Goal: Task Accomplishment & Management: Use online tool/utility

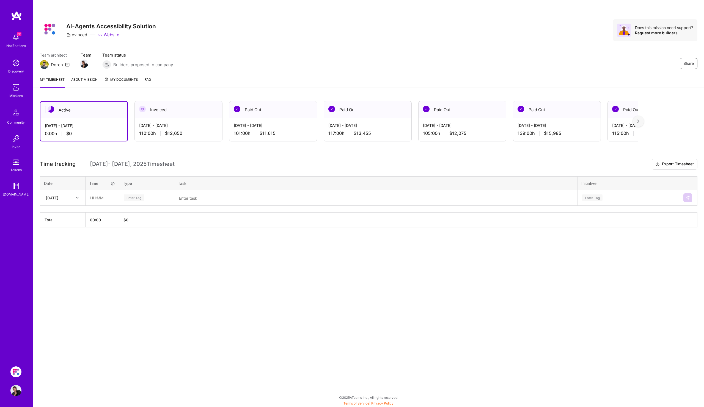
click at [131, 281] on div "Share AI-Agents Accessibility Solution evinced Website Does this mission need s…" at bounding box center [368, 203] width 671 height 407
click at [76, 197] on icon at bounding box center [77, 198] width 3 height 3
click at [153, 333] on div "Share AI-Agents Accessibility Solution evinced Website Does this mission need s…" at bounding box center [368, 203] width 671 height 407
click at [168, 286] on div "Share AI-Agents Accessibility Solution evinced Website Does this mission need s…" at bounding box center [368, 203] width 671 height 407
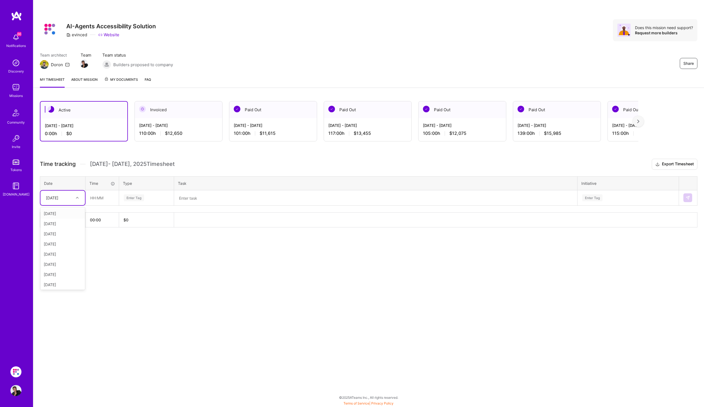
click at [76, 194] on div at bounding box center [78, 197] width 9 height 7
click at [68, 212] on div "[DATE]" at bounding box center [62, 214] width 45 height 10
click at [95, 199] on input "text" at bounding box center [102, 198] width 33 height 15
type input "05:00"
click at [154, 198] on div "Enter Tag" at bounding box center [146, 198] width 46 height 7
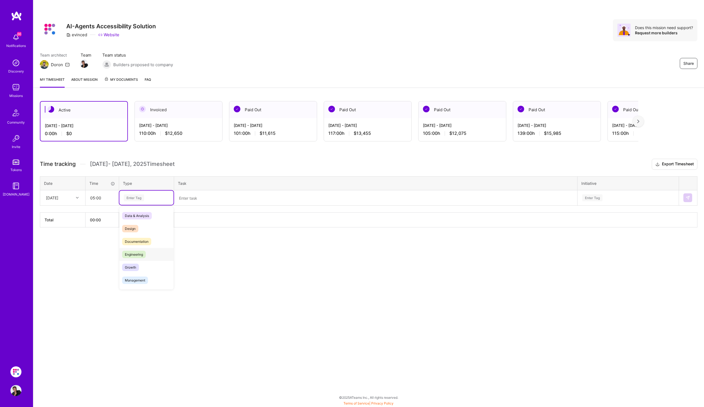
click at [148, 256] on div "Engineering" at bounding box center [146, 254] width 54 height 13
click at [214, 200] on textarea at bounding box center [376, 198] width 402 height 14
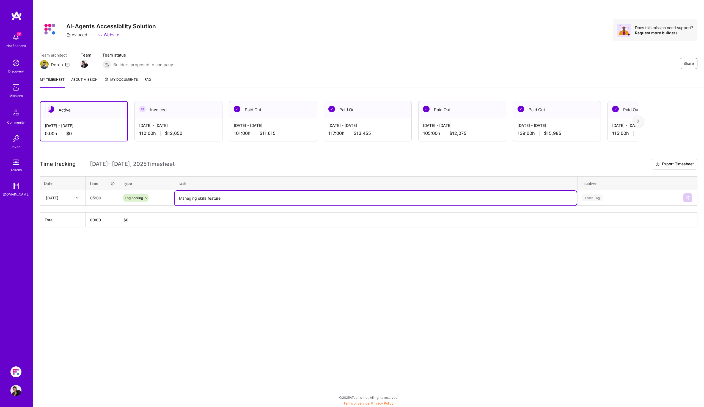
drag, startPoint x: 251, startPoint y: 198, endPoint x: 131, endPoint y: 194, distance: 120.2
click at [131, 194] on tr "[DATE] 05:00 Engineering Managing skills feature Enter Tag" at bounding box center [368, 197] width 657 height 15
type textarea "Managing skills feature"
click at [590, 196] on div "Enter Tag" at bounding box center [592, 198] width 20 height 9
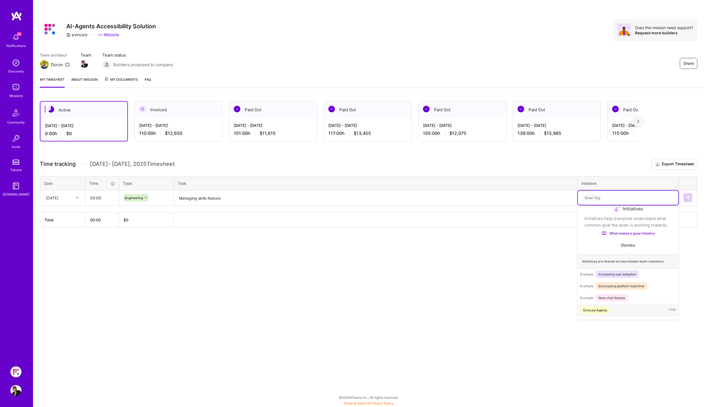
scroll to position [19, 0]
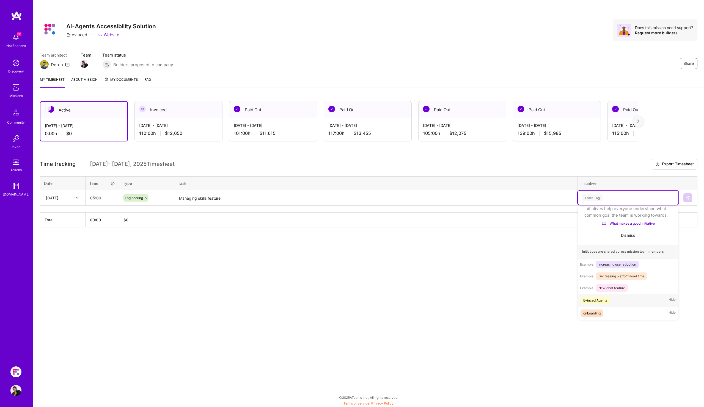
click at [614, 302] on div "Evinced Agents Hide" at bounding box center [628, 300] width 101 height 13
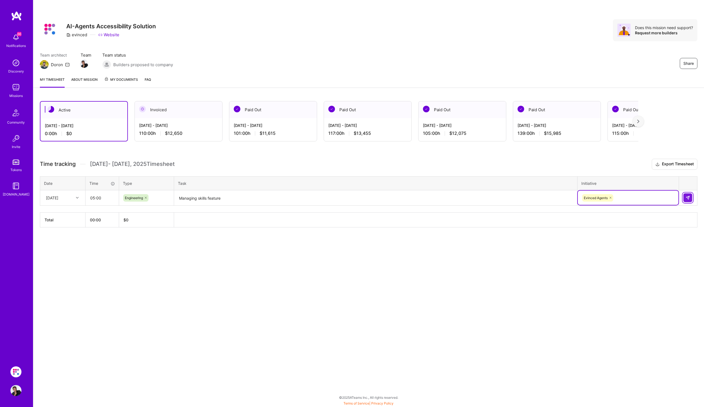
click at [691, 197] on button at bounding box center [687, 198] width 9 height 9
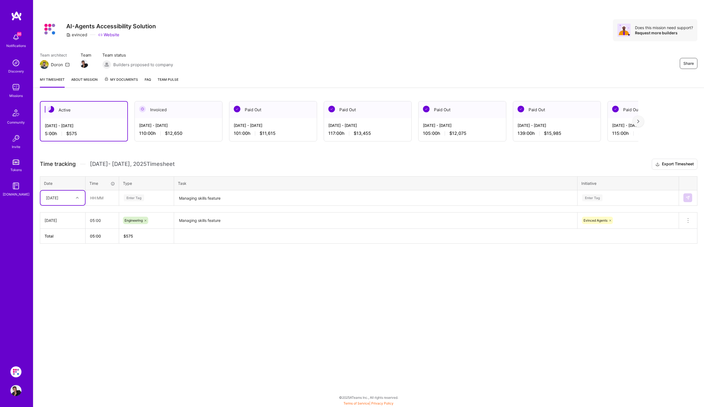
click at [79, 197] on div at bounding box center [78, 197] width 9 height 7
click at [69, 214] on div "[DATE]" at bounding box center [62, 214] width 45 height 10
click at [91, 199] on input "text" at bounding box center [102, 198] width 33 height 15
type input "05:00"
click at [143, 197] on div "Enter Tag" at bounding box center [134, 198] width 20 height 9
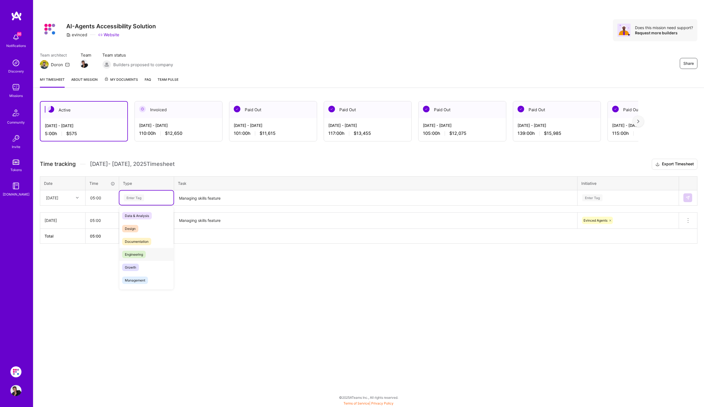
click at [140, 253] on span "Engineering" at bounding box center [134, 254] width 24 height 7
click at [219, 195] on textarea "Managing skills feature" at bounding box center [376, 198] width 402 height 15
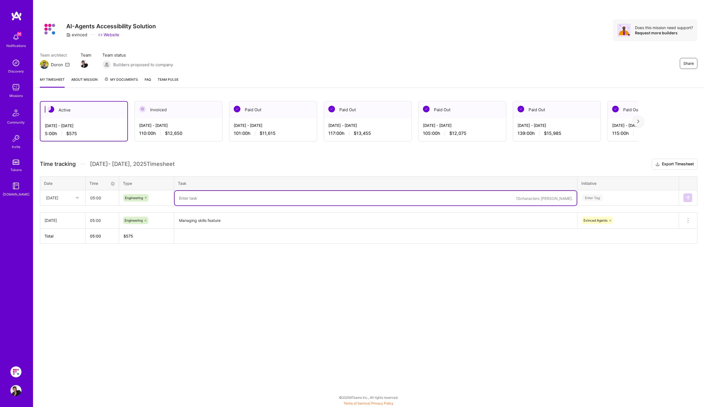
paste textarea "Managing skills feature"
type textarea "Managing skills feature"
click at [637, 197] on div "Enter Tag" at bounding box center [627, 198] width 93 height 7
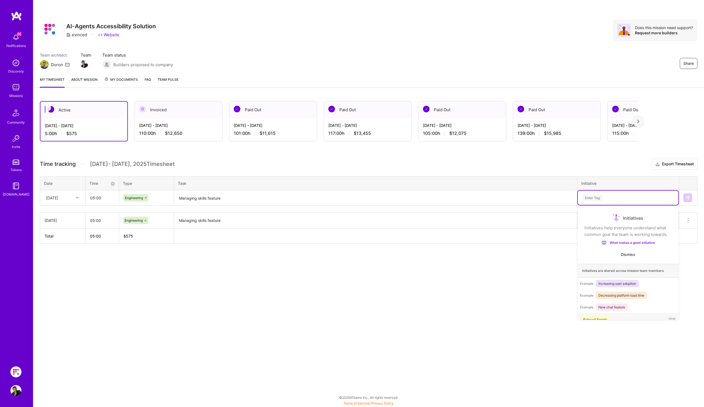
scroll to position [11, 0]
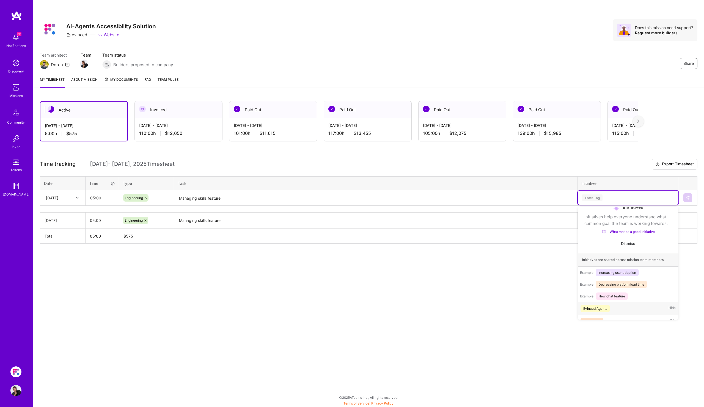
click at [603, 311] on div "Evinced Agents" at bounding box center [595, 309] width 24 height 6
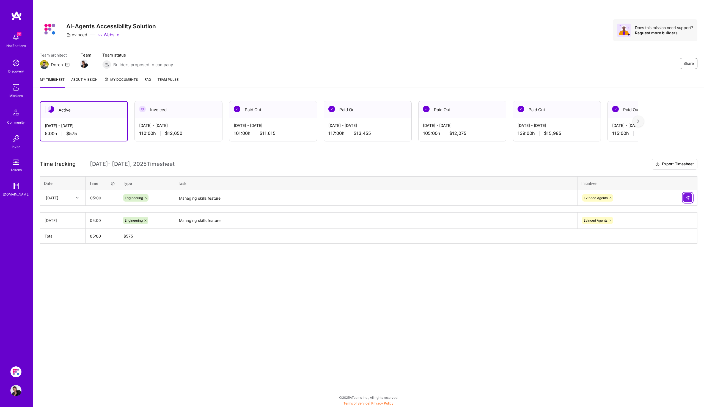
click at [689, 194] on button at bounding box center [687, 198] width 9 height 9
click at [78, 198] on icon at bounding box center [77, 198] width 3 height 3
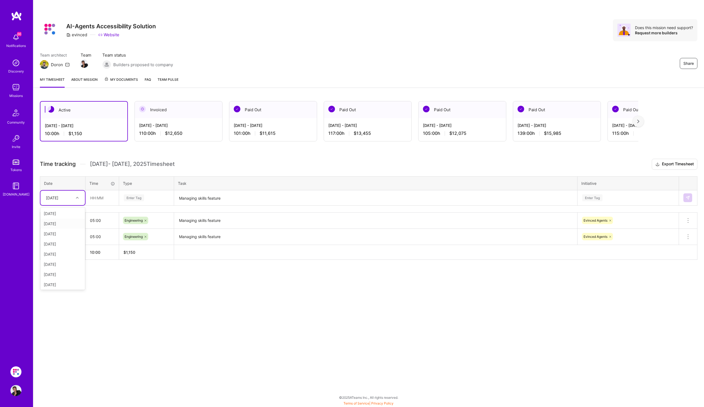
click at [63, 222] on div "[DATE]" at bounding box center [62, 224] width 45 height 10
click at [100, 199] on input "text" at bounding box center [102, 198] width 33 height 15
type input "05:00"
click at [147, 199] on div "Enter Tag" at bounding box center [146, 198] width 46 height 7
click at [146, 251] on div "Engineering" at bounding box center [146, 254] width 54 height 13
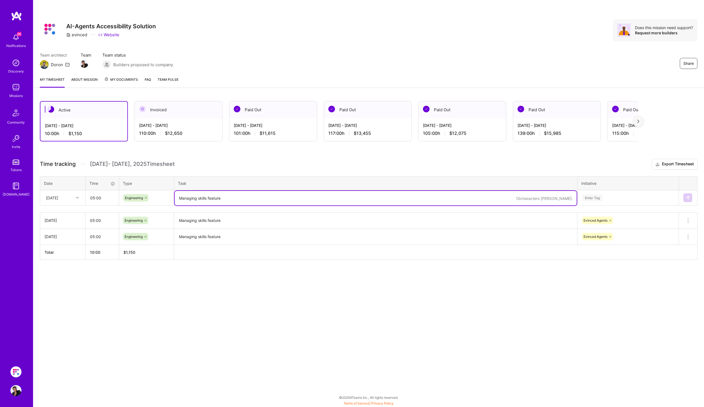
click at [213, 197] on textarea "Managing skills feature" at bounding box center [376, 198] width 402 height 15
paste textarea "Managing skills feature"
type textarea "Managing skills feature"
click at [621, 200] on div "Enter Tag" at bounding box center [627, 198] width 93 height 7
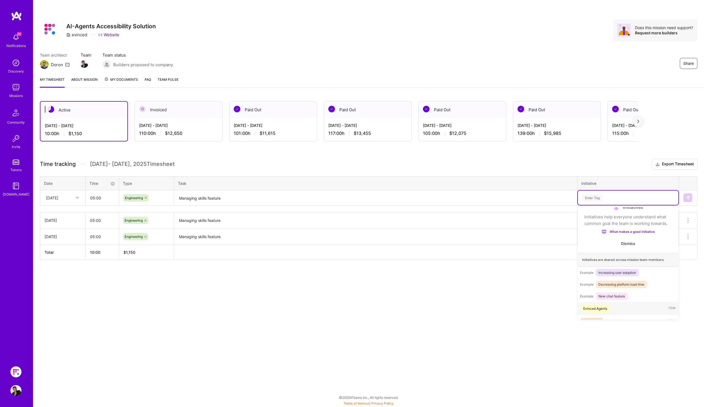
click at [607, 306] on div "Evinced Agents" at bounding box center [595, 309] width 24 height 6
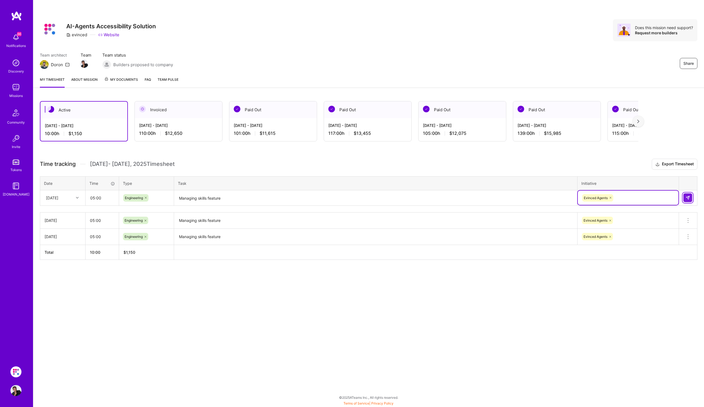
click at [684, 198] on button at bounding box center [687, 198] width 9 height 9
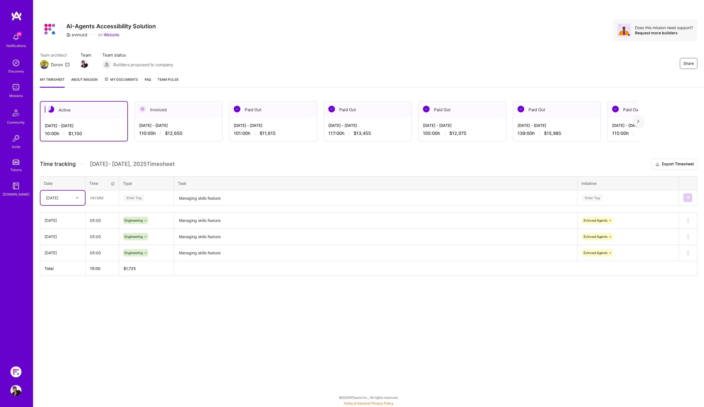
click at [79, 199] on div at bounding box center [78, 197] width 9 height 7
click at [68, 237] on div "[DATE]" at bounding box center [62, 234] width 45 height 10
click at [96, 201] on input "text" at bounding box center [102, 198] width 33 height 15
type input "05:00"
click at [150, 198] on div "Enter Tag" at bounding box center [146, 198] width 46 height 7
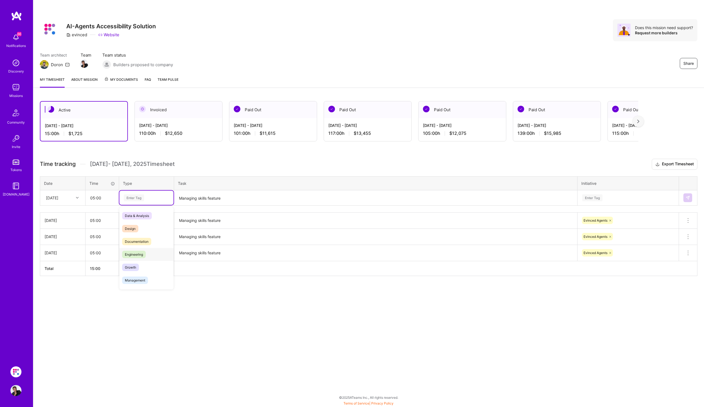
click at [147, 258] on div "Engineering" at bounding box center [146, 254] width 54 height 13
click at [209, 200] on textarea "Managing skills feature" at bounding box center [376, 198] width 402 height 15
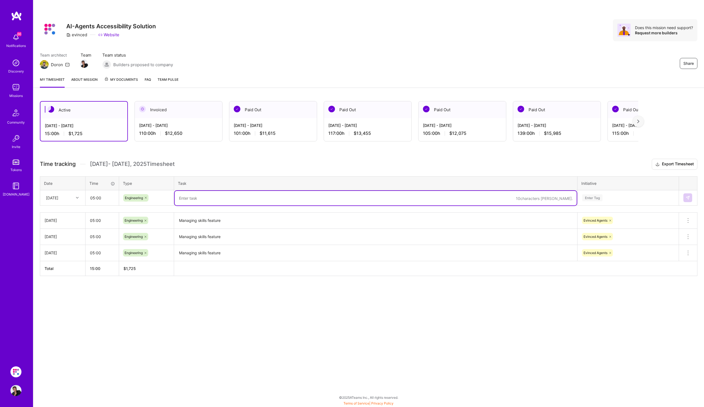
paste textarea "Managing skills feature"
type textarea "Managing skills feature"
click at [619, 195] on div "Enter Tag" at bounding box center [627, 198] width 93 height 7
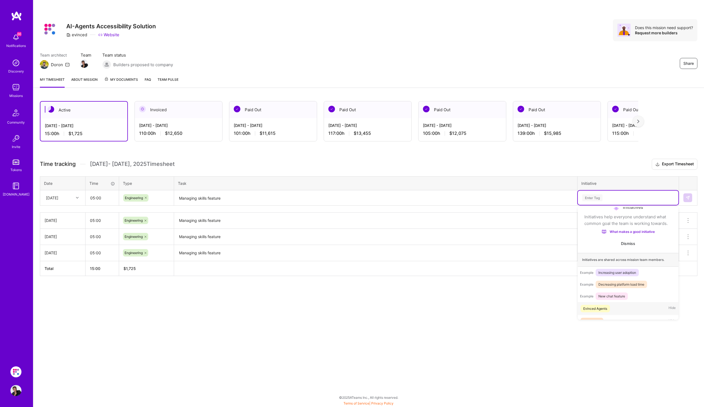
click at [599, 306] on div "Evinced Agents" at bounding box center [595, 309] width 24 height 6
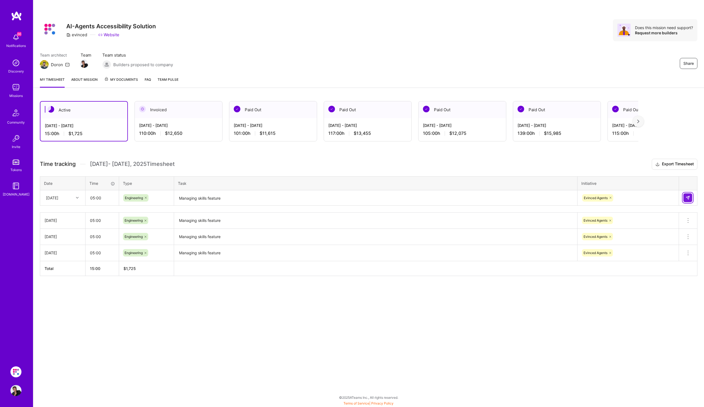
click at [688, 197] on img at bounding box center [687, 198] width 4 height 4
click at [79, 200] on div at bounding box center [78, 197] width 9 height 7
click at [67, 275] on div "[DATE]" at bounding box center [62, 275] width 45 height 10
click at [100, 196] on input "text" at bounding box center [102, 198] width 33 height 15
type input "11:00"
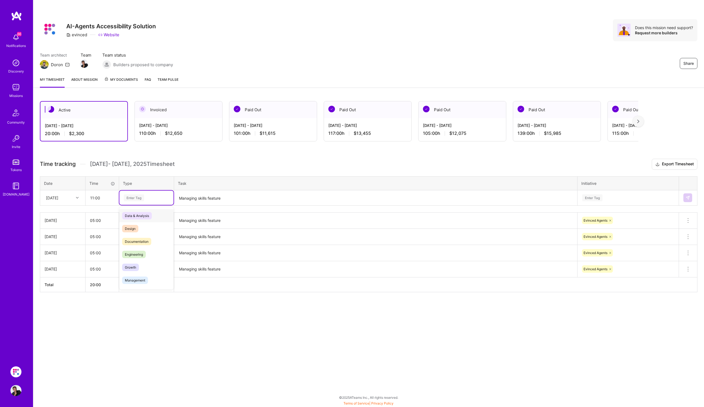
click at [150, 195] on div "Enter Tag" at bounding box center [146, 198] width 46 height 7
click at [146, 253] on div "Engineering" at bounding box center [146, 254] width 54 height 13
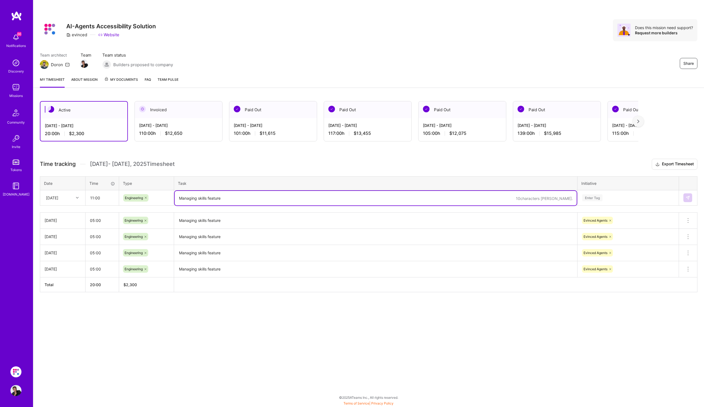
click at [217, 198] on textarea "Managing skills feature" at bounding box center [376, 198] width 402 height 15
type textarea "Managing skills feature PR, working on UI fixes"
click at [610, 194] on div "Enter Tag" at bounding box center [628, 198] width 101 height 14
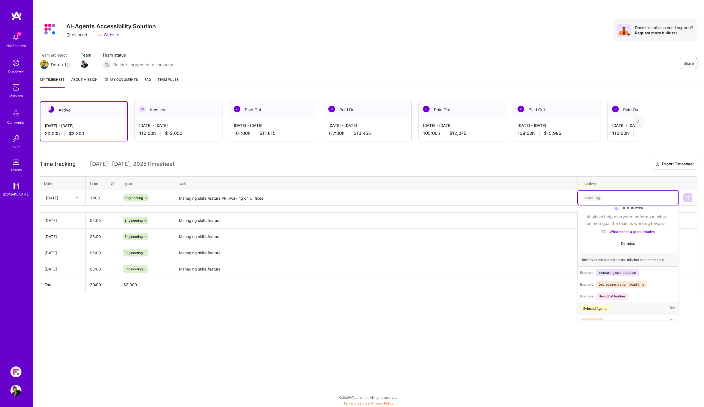
click at [613, 306] on div "Evinced Agents Hide" at bounding box center [628, 308] width 101 height 13
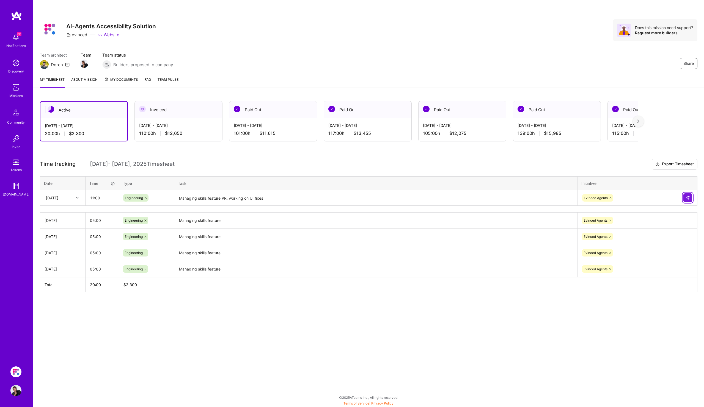
click at [689, 198] on img at bounding box center [687, 198] width 4 height 4
click at [79, 199] on div at bounding box center [78, 197] width 9 height 7
click at [69, 276] on div "[DATE]" at bounding box center [62, 276] width 45 height 10
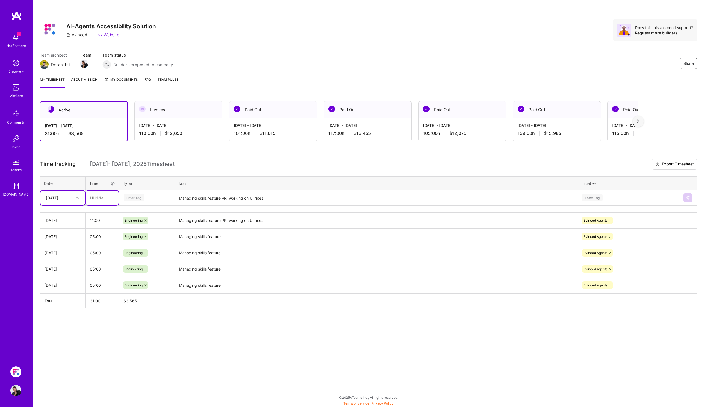
click at [97, 200] on input "text" at bounding box center [102, 198] width 33 height 15
type input "11:00"
click at [150, 195] on div "Enter Tag" at bounding box center [146, 198] width 46 height 7
click at [140, 256] on span "Engineering" at bounding box center [134, 254] width 24 height 7
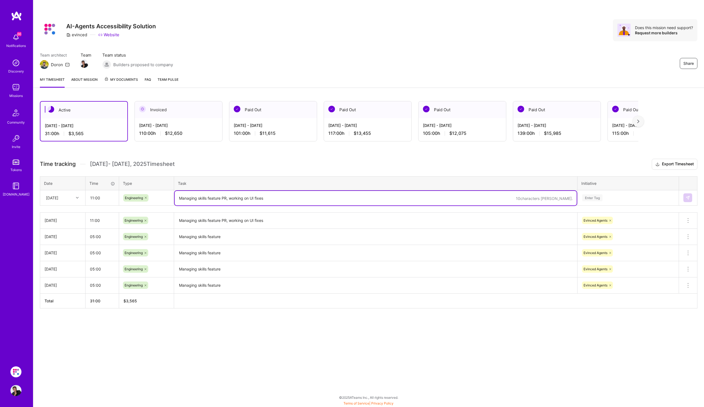
click at [208, 201] on textarea "Managing skills feature PR, working on UI fixes" at bounding box center [376, 198] width 402 height 15
type textarea "Fixing managing skills PR comments, python script fix, testing"
click at [101, 199] on input "11:00" at bounding box center [102, 198] width 33 height 15
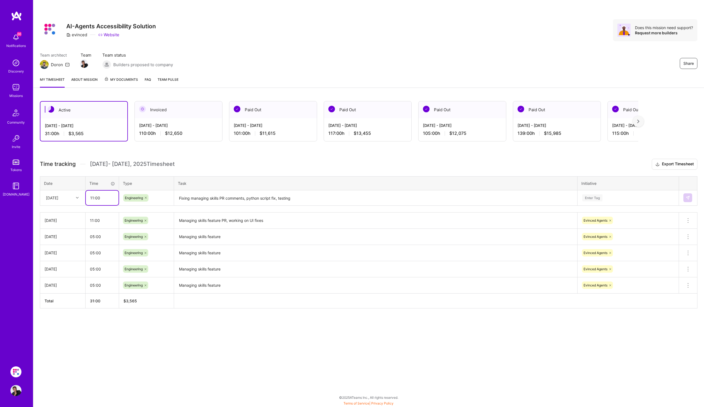
click at [93, 199] on input "11:00" at bounding box center [102, 198] width 33 height 15
type input "13:00"
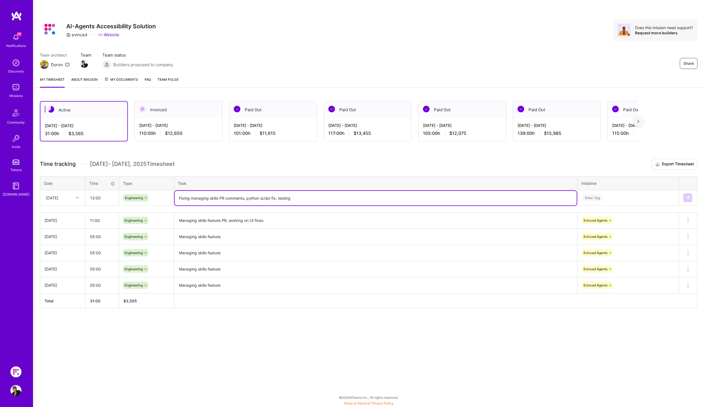
click at [348, 198] on textarea "Fixing managing skills PR comments, python script fix, testing" at bounding box center [376, 198] width 402 height 15
click at [625, 200] on div "Enter Tag" at bounding box center [627, 198] width 93 height 7
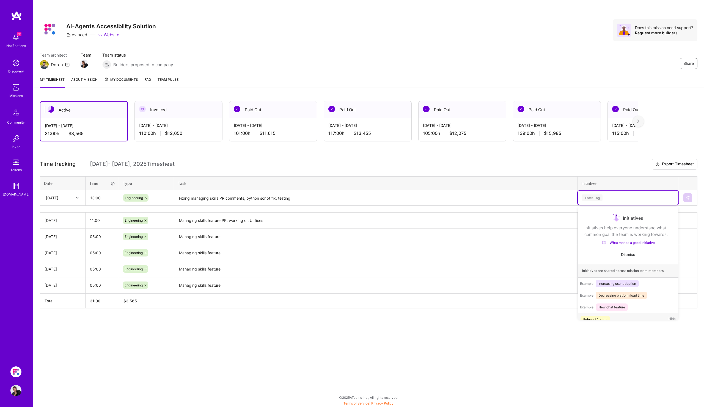
scroll to position [11, 0]
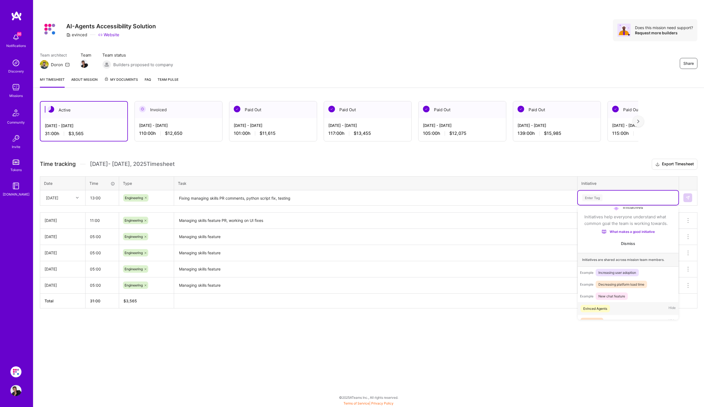
click at [611, 309] on div "Evinced Agents Hide" at bounding box center [628, 308] width 101 height 13
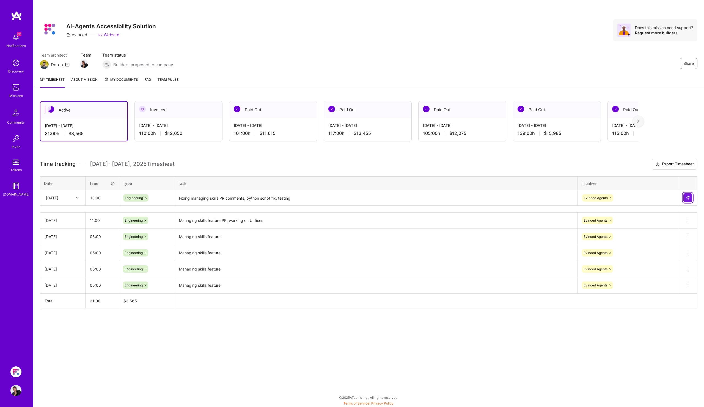
click at [687, 200] on img at bounding box center [687, 198] width 4 height 4
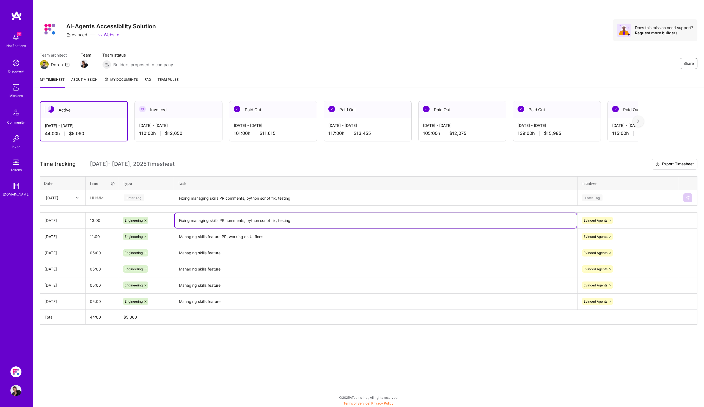
click at [434, 224] on textarea "Fixing managing skills PR comments, python script fix, testing" at bounding box center [376, 220] width 402 height 15
type textarea "Fixing managing skills PR comments, python script fix, testing, Auditor kick off"
click at [234, 399] on div "Share AI-Agents Accessibility Solution evinced Website Does this mission need s…" at bounding box center [368, 203] width 671 height 407
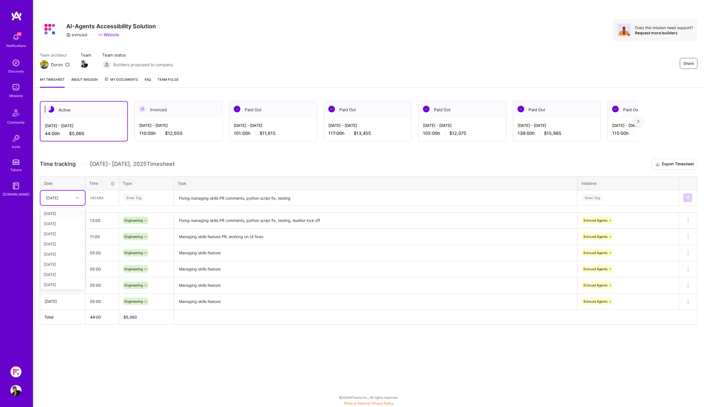
click at [78, 200] on div at bounding box center [78, 197] width 9 height 7
click at [62, 273] on div "[DATE]" at bounding box center [62, 274] width 45 height 10
click at [95, 201] on input "text" at bounding box center [102, 198] width 33 height 15
type input "12:00"
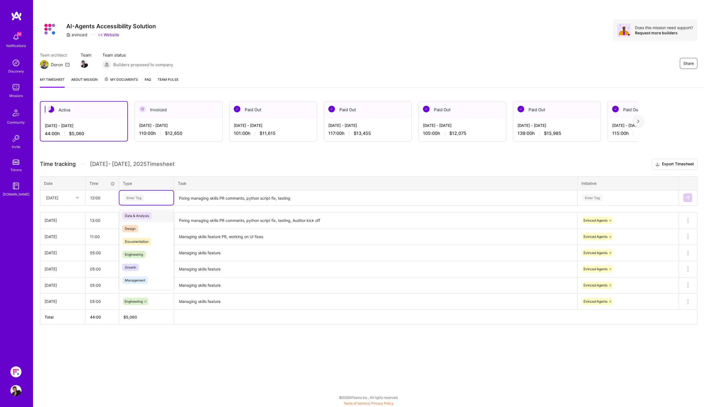
click at [137, 200] on div "Enter Tag" at bounding box center [134, 198] width 20 height 9
click at [132, 254] on span "Engineering" at bounding box center [134, 254] width 24 height 7
click at [196, 197] on textarea "Fixing managing skills PR comments, python script fix, testing" at bounding box center [376, 198] width 402 height 15
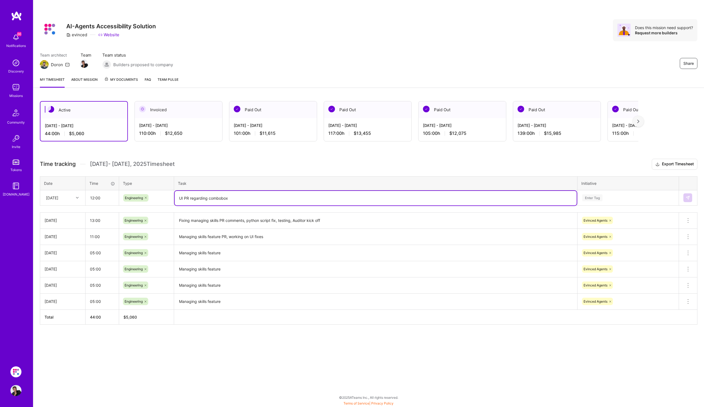
click at [186, 198] on textarea "UI PR regarding combobox" at bounding box center [376, 198] width 402 height 15
drag, startPoint x: 242, startPoint y: 195, endPoint x: 165, endPoint y: 195, distance: 76.4
click at [165, 195] on tr "[DATE] 12:00 Engineering UI regarding combobox Enter Tag" at bounding box center [368, 197] width 657 height 15
click at [205, 194] on textarea "UI regarding combobox" at bounding box center [376, 198] width 402 height 15
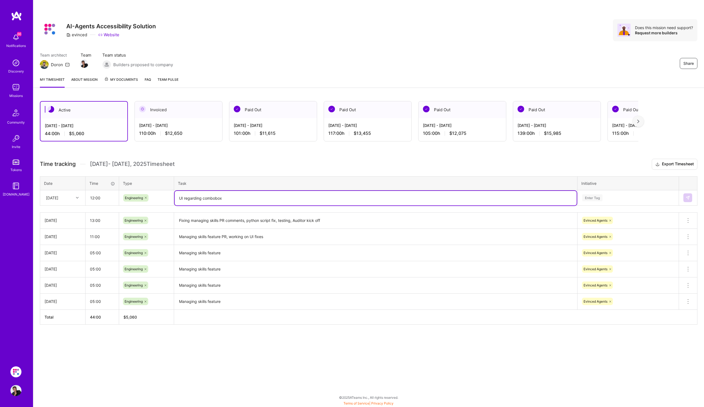
click at [205, 194] on textarea "UI regarding combobox" at bounding box center [376, 198] width 402 height 15
type textarea "Combobox and UI fixes, mcp server testing and intel build fix"
click at [602, 192] on div "Enter Tag" at bounding box center [628, 198] width 101 height 14
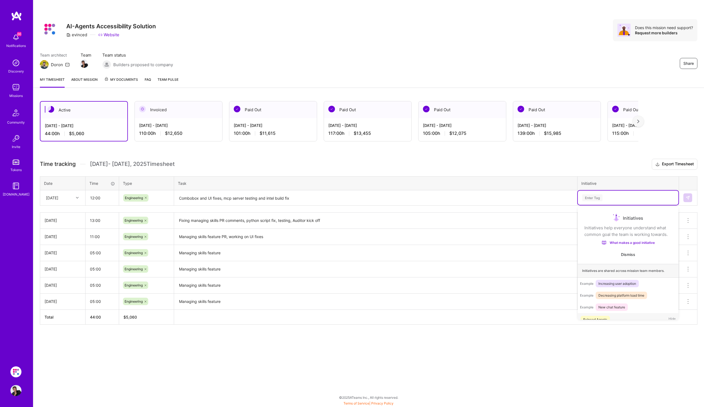
scroll to position [11, 0]
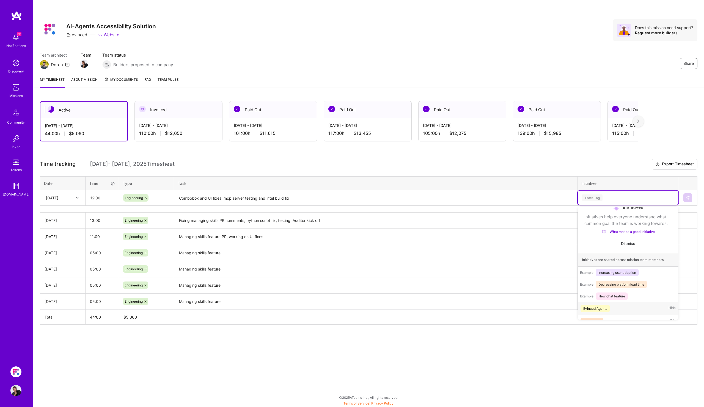
click at [616, 311] on div "Evinced Agents Hide" at bounding box center [628, 308] width 101 height 13
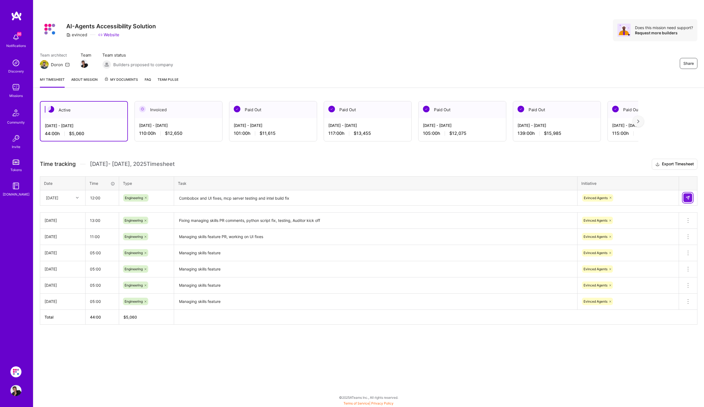
click at [685, 201] on button at bounding box center [687, 198] width 9 height 9
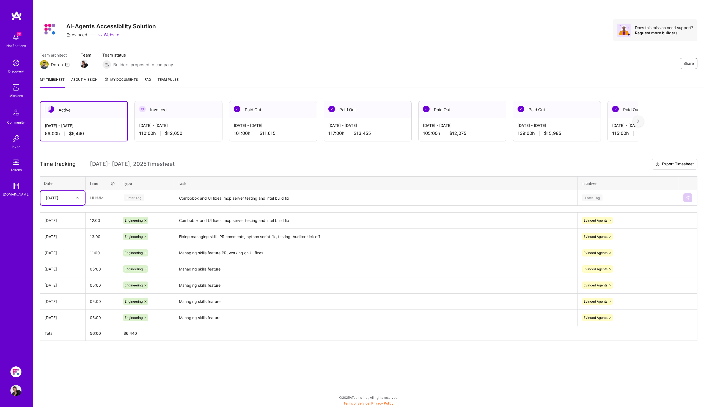
click at [79, 198] on div at bounding box center [78, 197] width 9 height 7
click at [76, 372] on div "Share AI-Agents Accessibility Solution evinced Website Does this mission need s…" at bounding box center [368, 203] width 671 height 407
